Goal: Browse casually

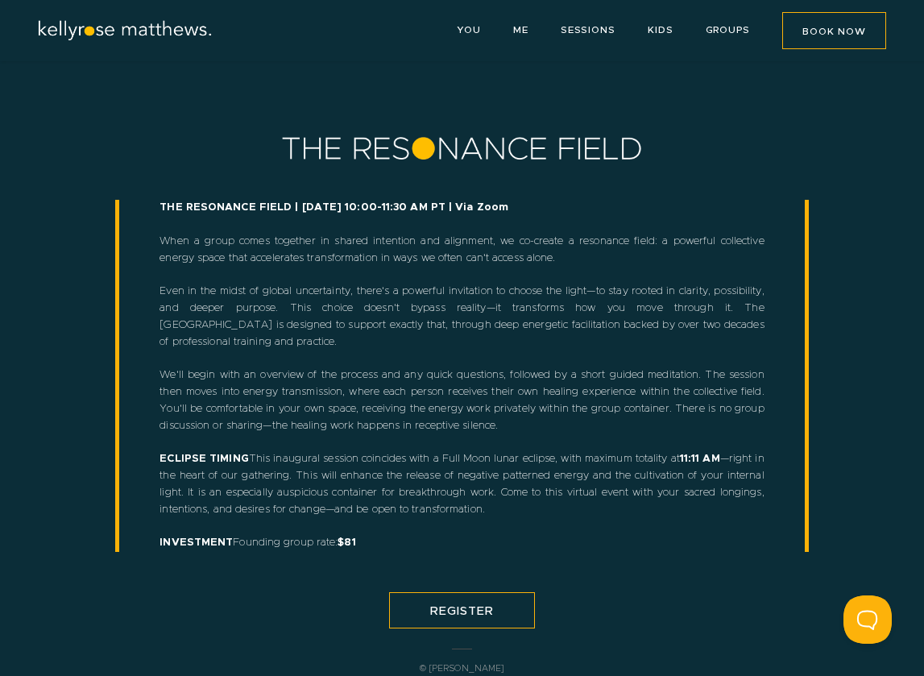
click at [182, 29] on img at bounding box center [124, 31] width 177 height 22
